Goal: Find specific page/section: Find specific page/section

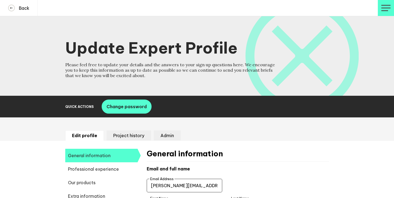
select select "19092"
select select "20252"
select select "19088"
select select "14666"
select select "17585"
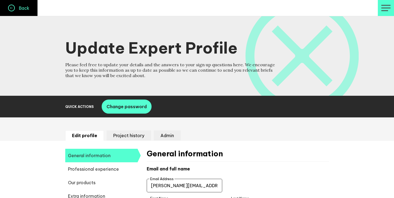
click at [19, 5] on h4 "Back" at bounding box center [22, 7] width 15 height 5
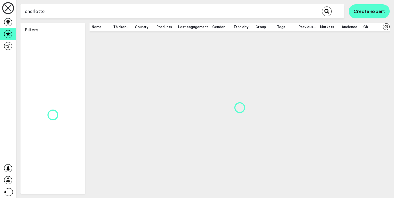
click at [43, 8] on input "charlotte" at bounding box center [165, 11] width 289 height 13
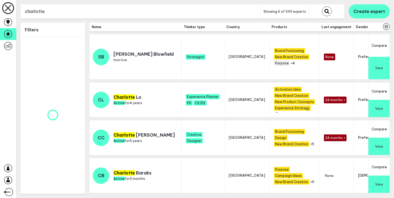
click at [43, 8] on input "charlotte" at bounding box center [141, 11] width 240 height 13
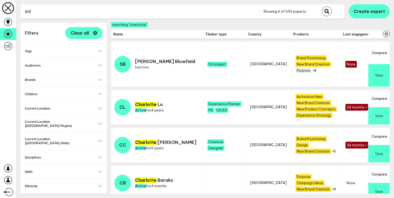
type input "sid"
click at [322, 6] on button "submit" at bounding box center [327, 11] width 10 height 10
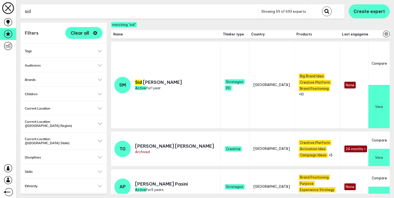
click at [377, 101] on button "View" at bounding box center [379, 106] width 21 height 43
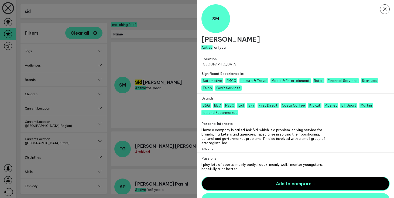
click at [208, 146] on button "Expand" at bounding box center [208, 148] width 12 height 4
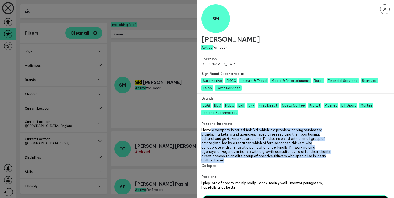
drag, startPoint x: 211, startPoint y: 130, endPoint x: 282, endPoint y: 155, distance: 76.0
click at [282, 155] on span "I have a company is called Ask Sid, which is a problem-solving service for bran…" at bounding box center [267, 145] width 130 height 35
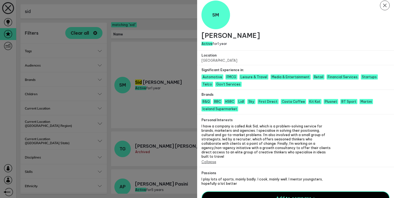
scroll to position [4, 0]
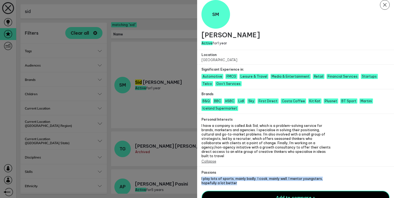
drag, startPoint x: 233, startPoint y: 170, endPoint x: 249, endPoint y: 177, distance: 17.5
click at [249, 177] on td "I play lots of sports, mainly badly. I cook, mainly well. I mentor youngsters, …" at bounding box center [267, 179] width 130 height 11
click at [249, 177] on span "I play lots of sports, mainly badly. I cook, mainly well. I mentor youngsters, …" at bounding box center [267, 180] width 130 height 9
click at [386, 5] on icon "Close Modal" at bounding box center [385, 5] width 10 height 10
